Goal: Task Accomplishment & Management: Manage account settings

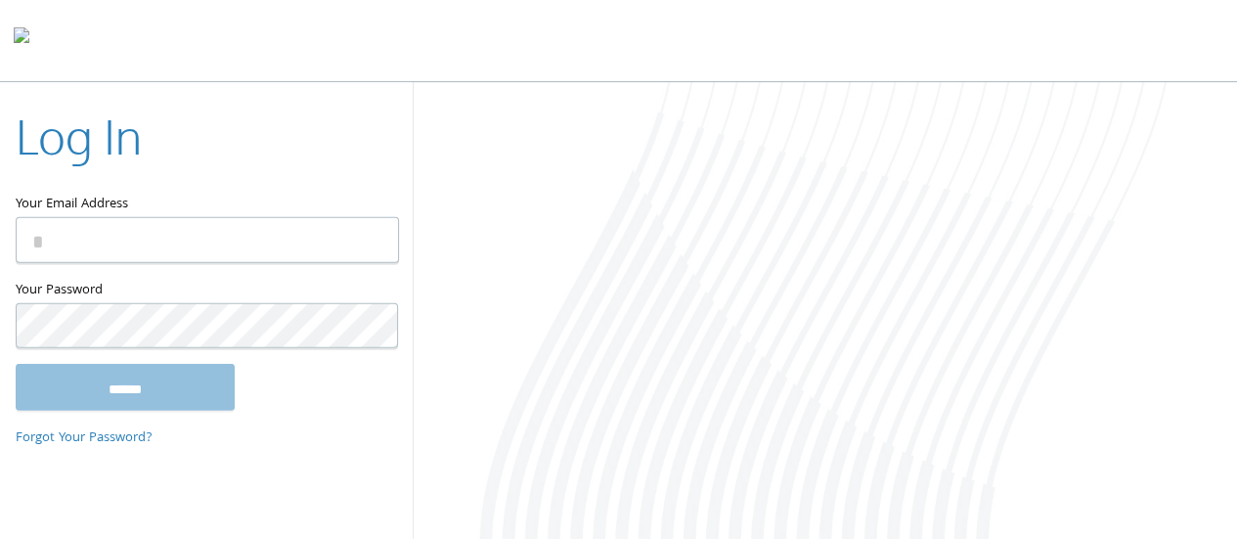
type input "**********"
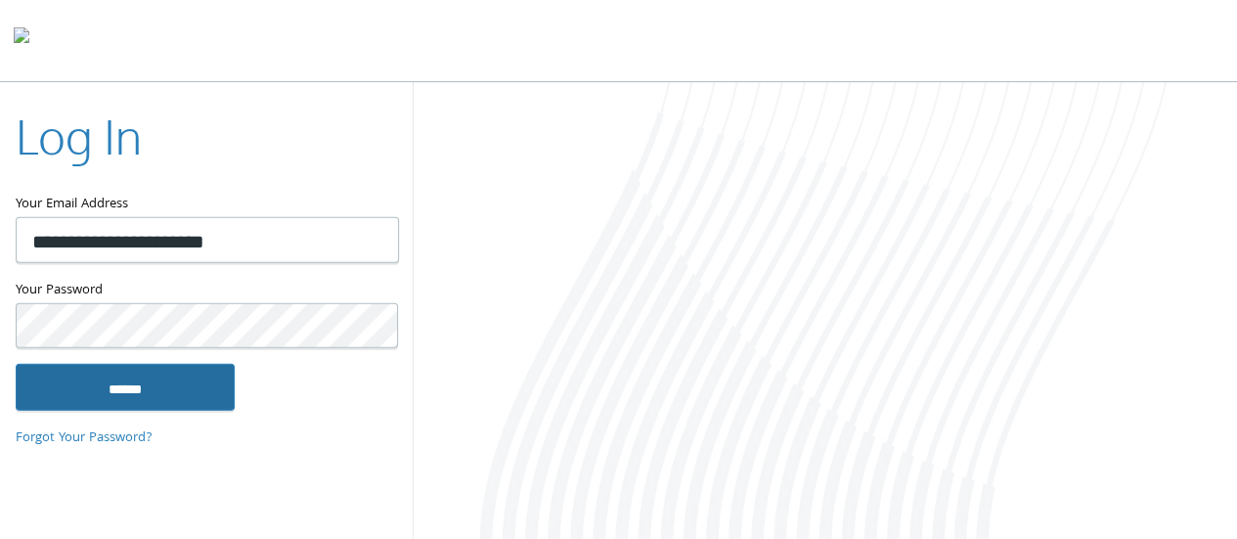
click at [191, 379] on input "******" at bounding box center [125, 387] width 219 height 47
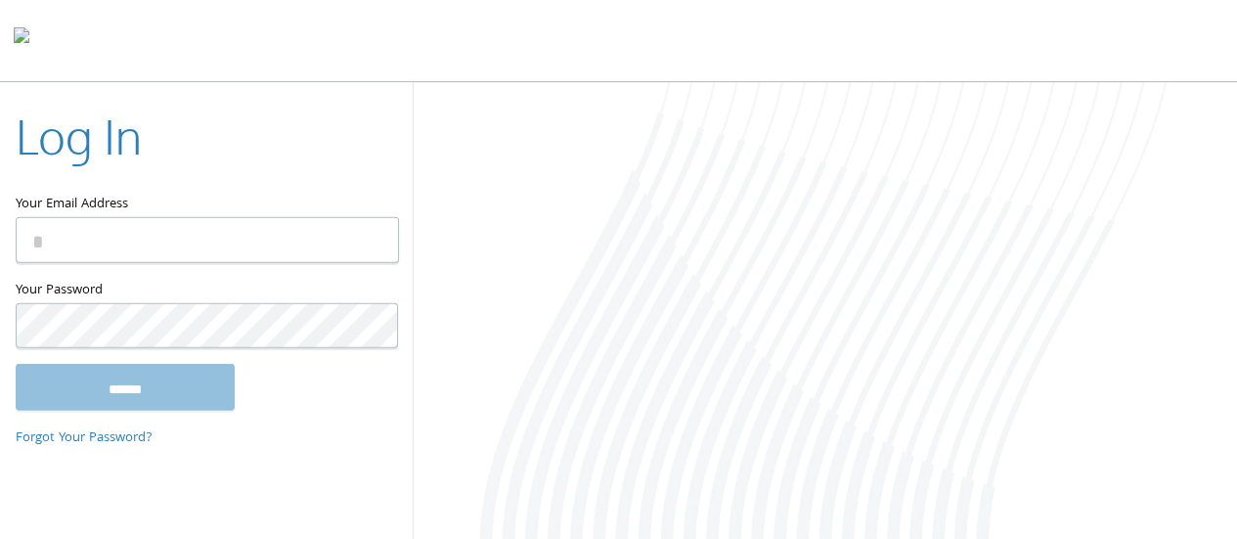
type input "**********"
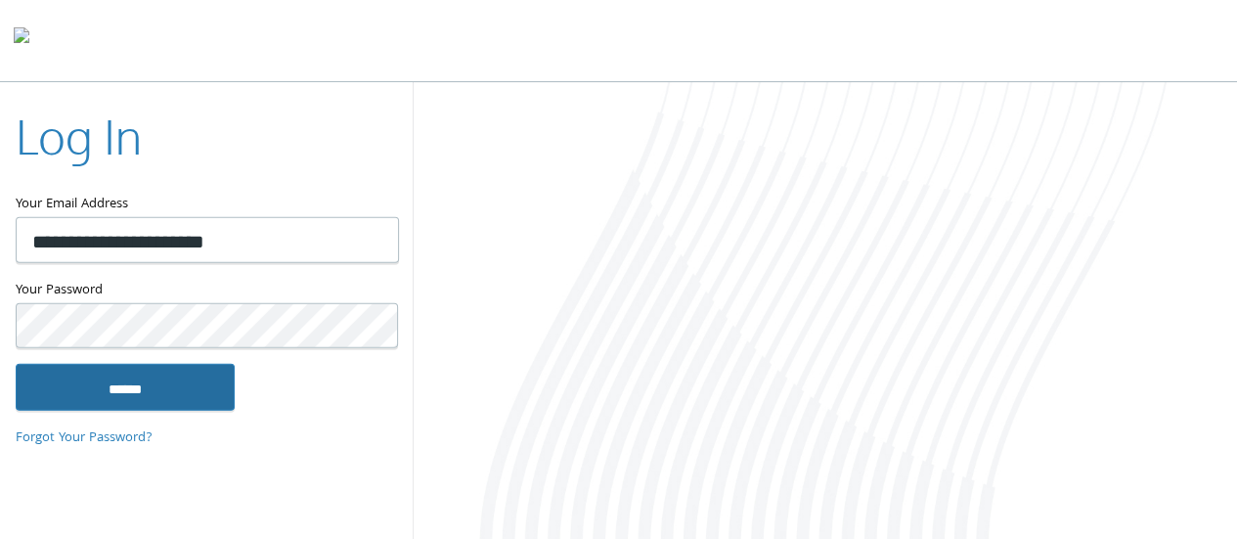
click at [188, 392] on input "******" at bounding box center [125, 387] width 219 height 47
